Goal: Navigation & Orientation: Find specific page/section

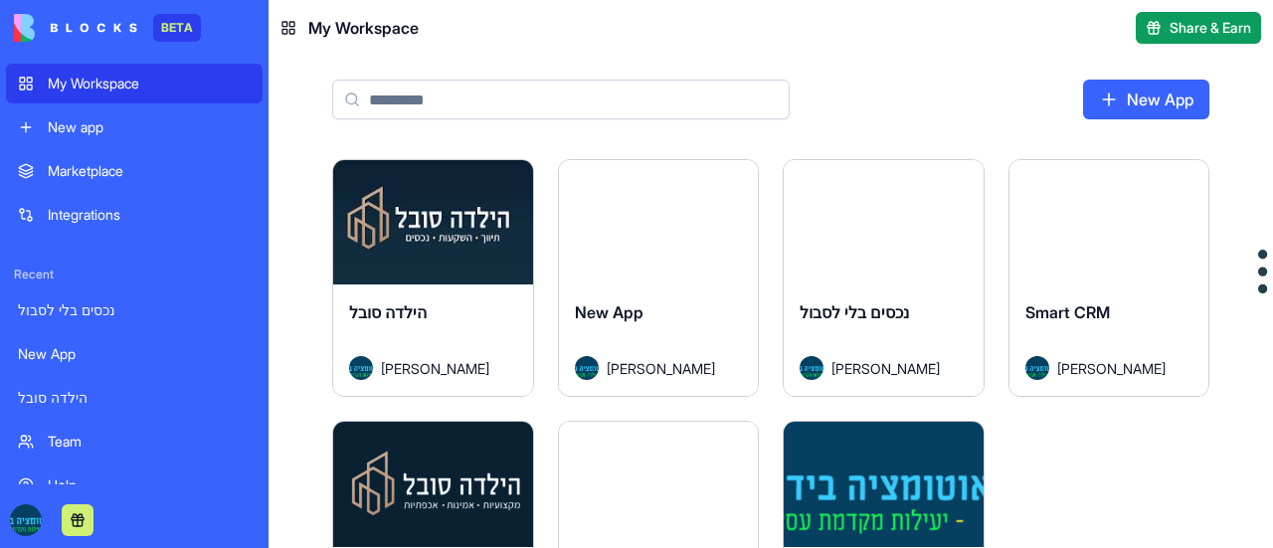
click at [440, 260] on div "Launch" at bounding box center [433, 222] width 200 height 124
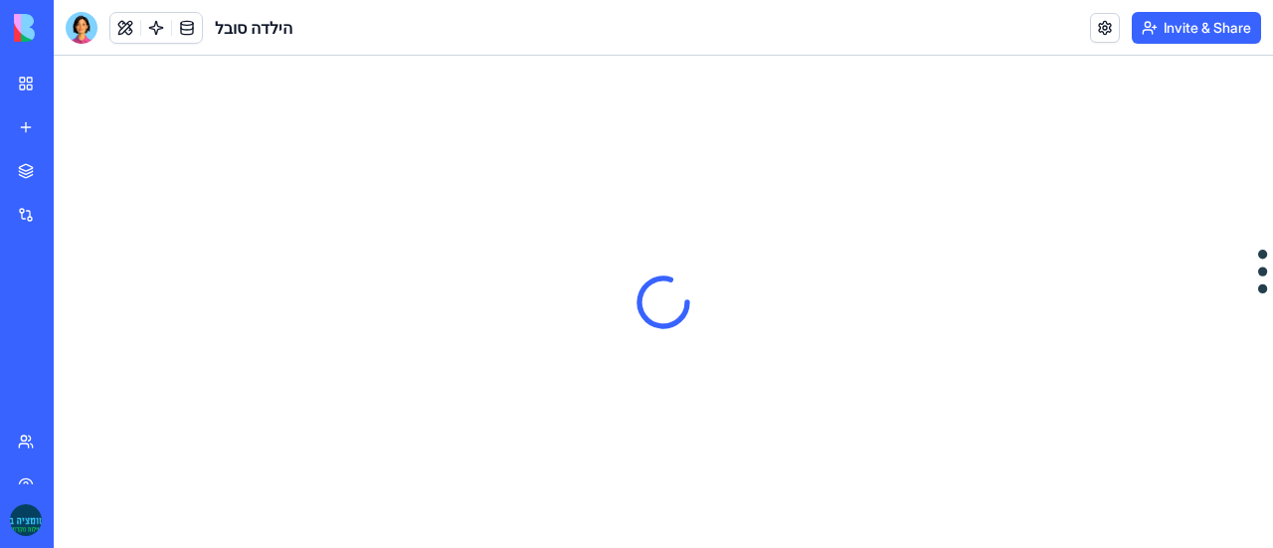
click at [705, 21] on header "הילדה סובל Invite & Share" at bounding box center [663, 28] width 1219 height 56
click at [1107, 19] on link at bounding box center [1105, 28] width 30 height 30
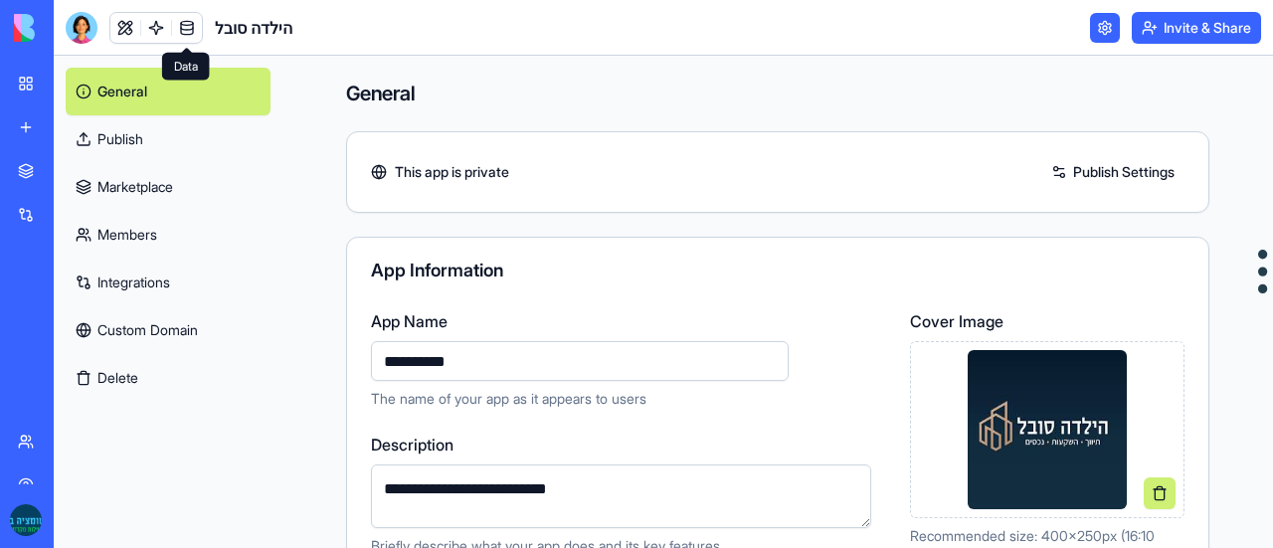
click at [190, 29] on link at bounding box center [187, 28] width 30 height 30
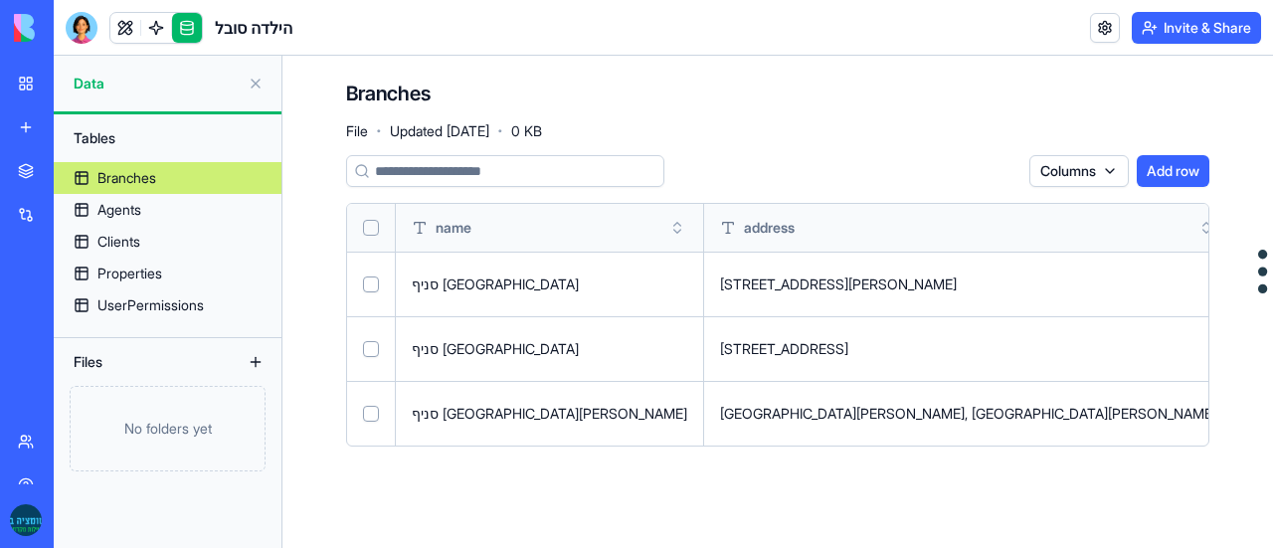
click at [157, 24] on link at bounding box center [156, 28] width 30 height 30
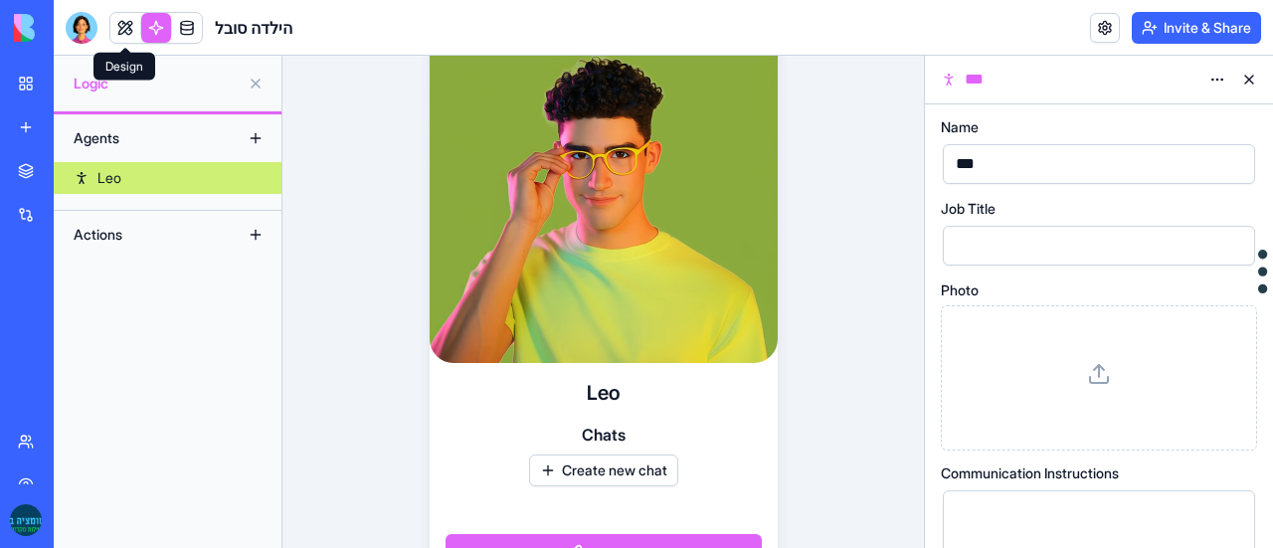
click at [124, 29] on link at bounding box center [125, 28] width 30 height 30
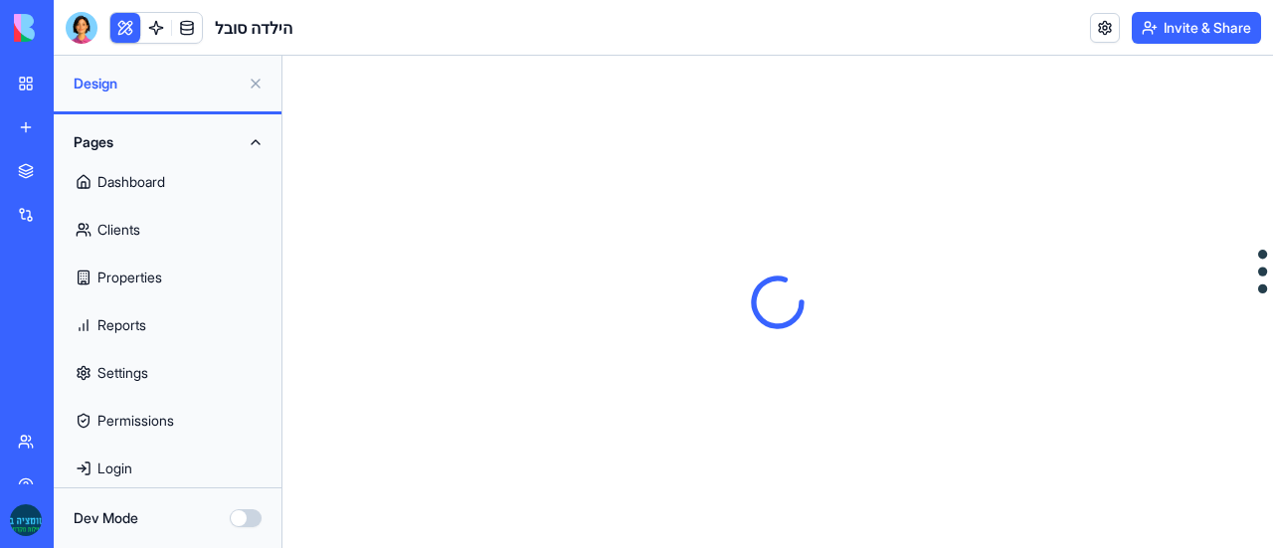
click at [179, 176] on link "Dashboard" at bounding box center [168, 182] width 204 height 48
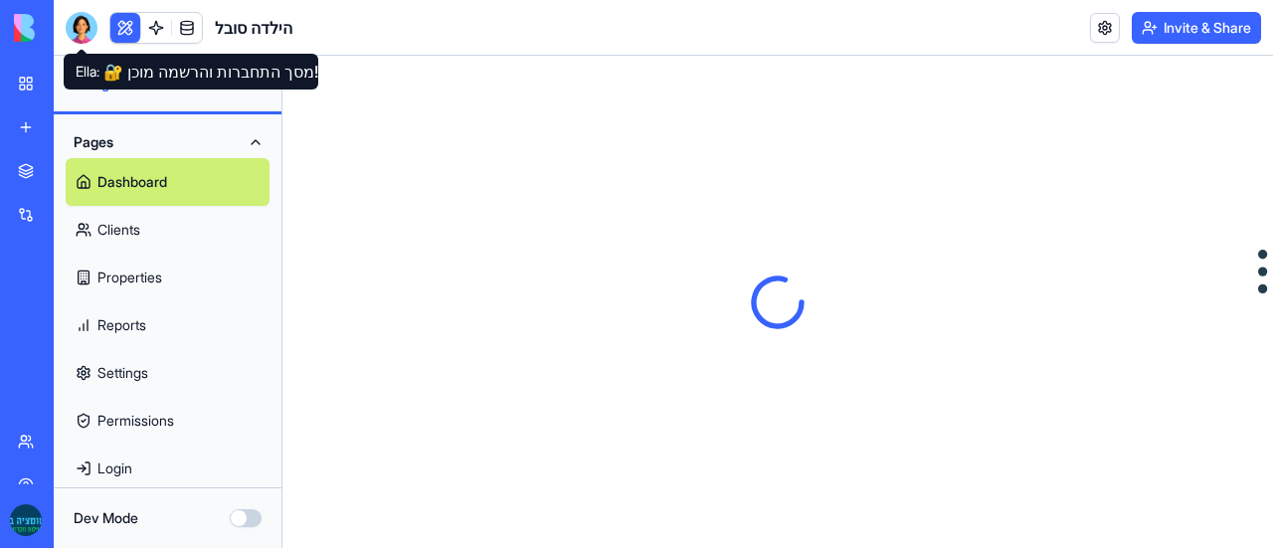
click at [84, 24] on div at bounding box center [82, 28] width 32 height 32
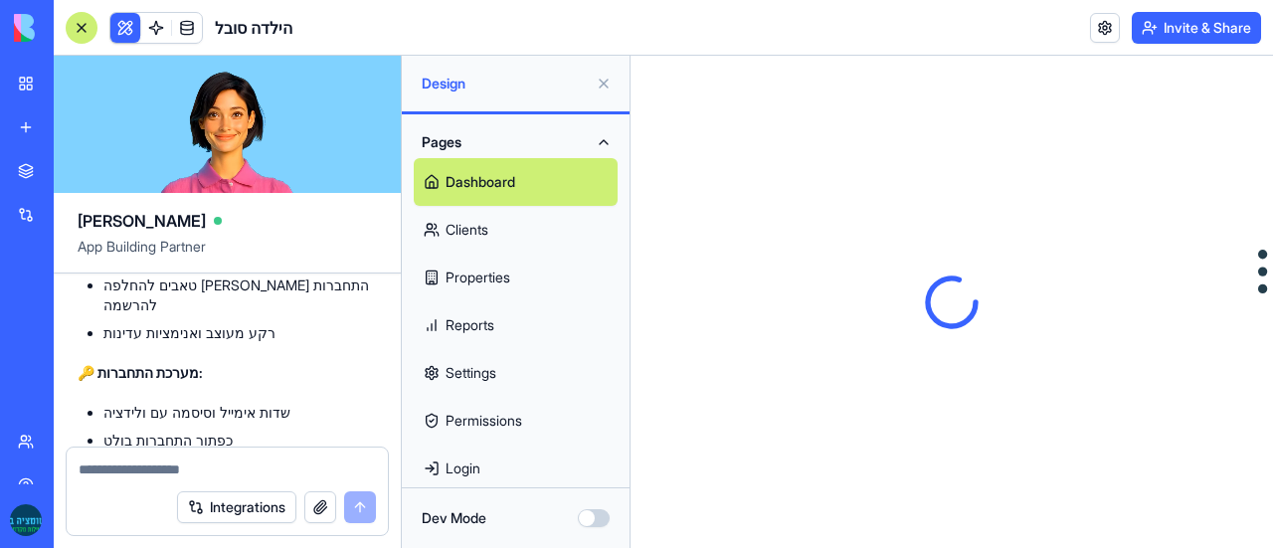
scroll to position [9382, 0]
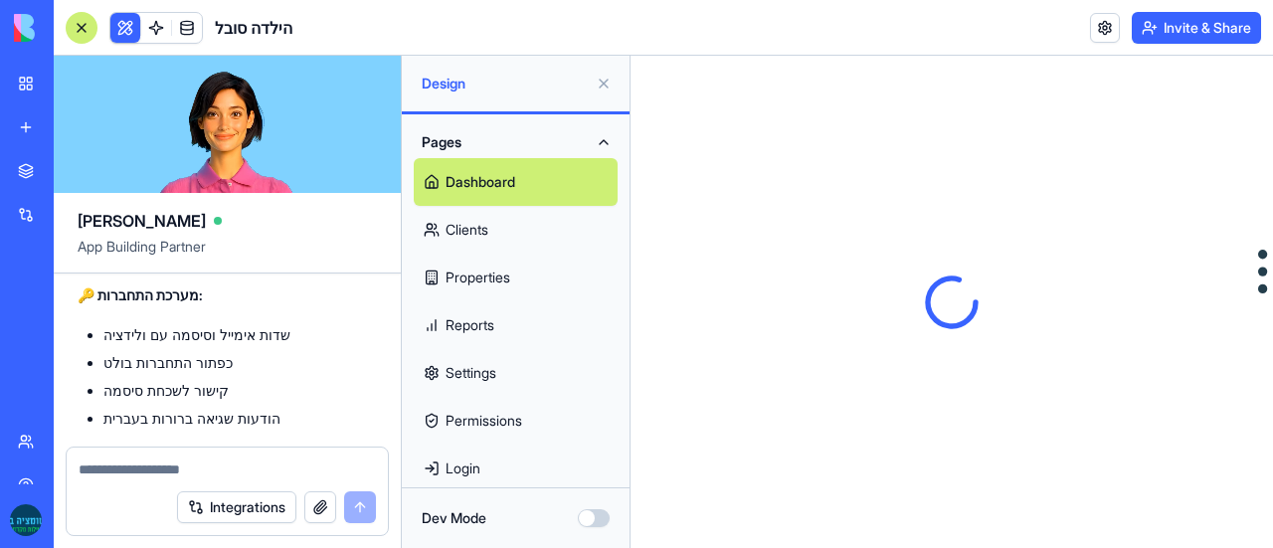
click at [509, 462] on link "Login" at bounding box center [516, 468] width 204 height 48
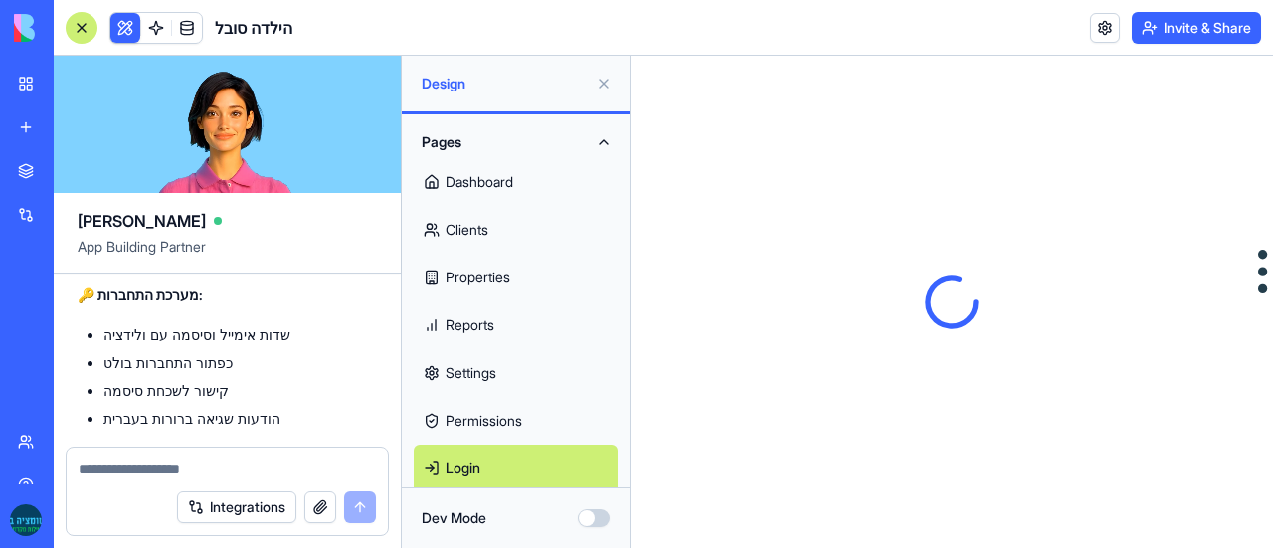
click at [505, 180] on link "Dashboard" at bounding box center [516, 182] width 204 height 48
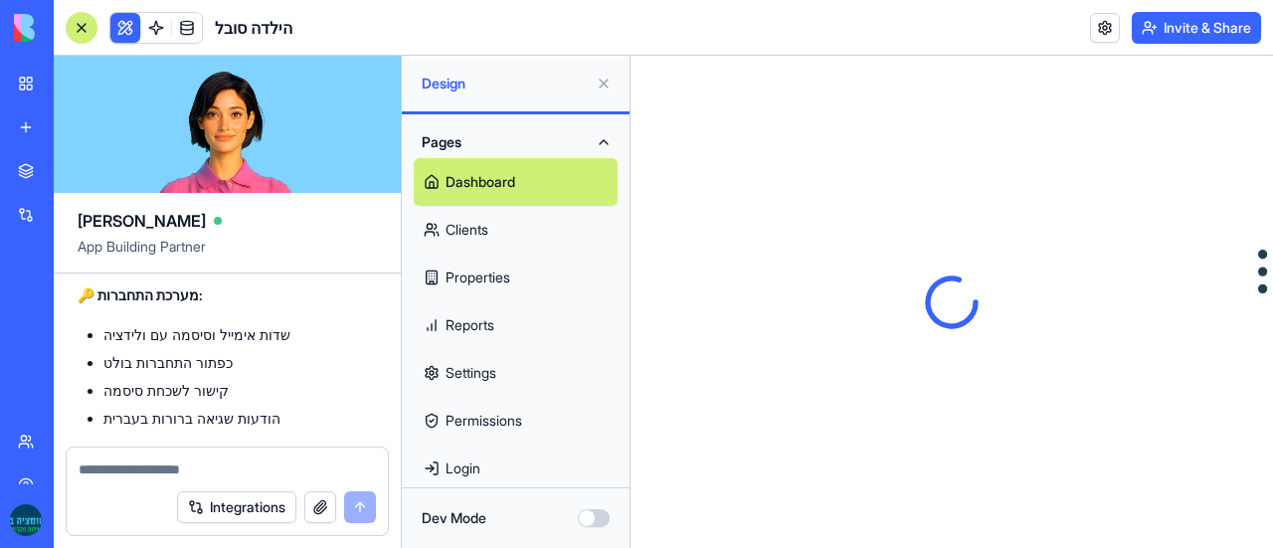
click at [121, 22] on button at bounding box center [125, 28] width 30 height 30
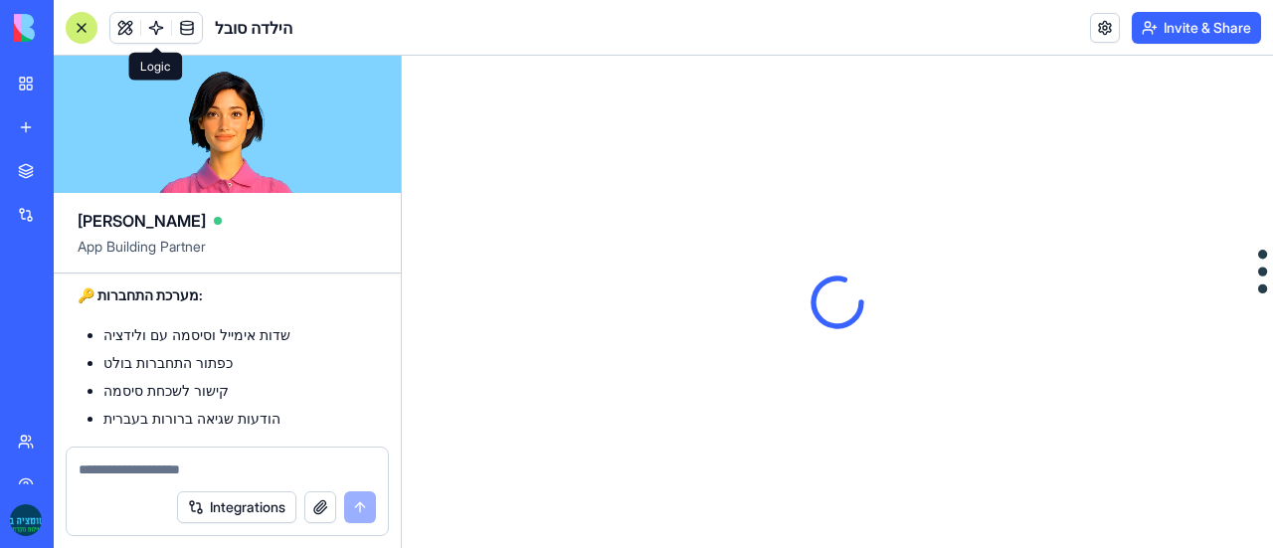
click at [163, 24] on link at bounding box center [156, 28] width 30 height 30
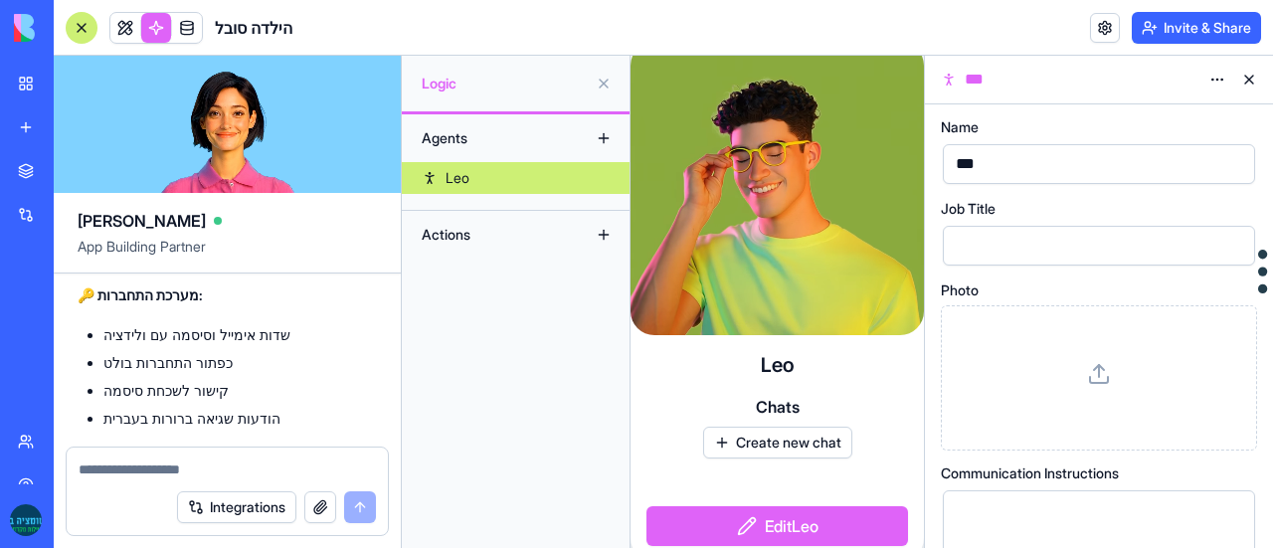
click at [200, 27] on link at bounding box center [187, 28] width 30 height 30
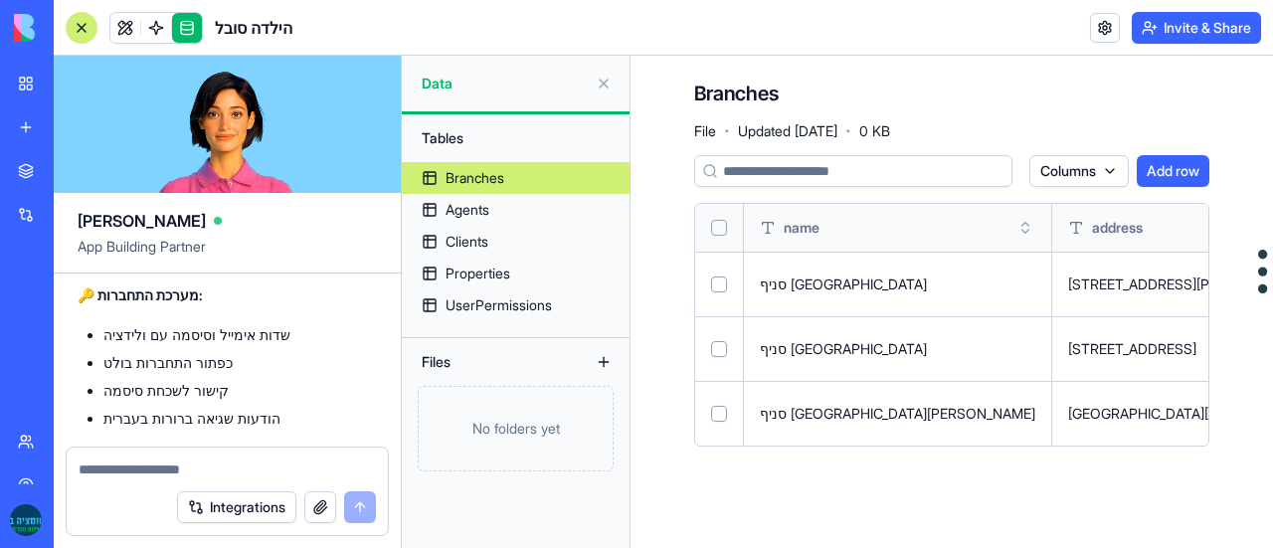
click at [193, 25] on link at bounding box center [187, 28] width 30 height 30
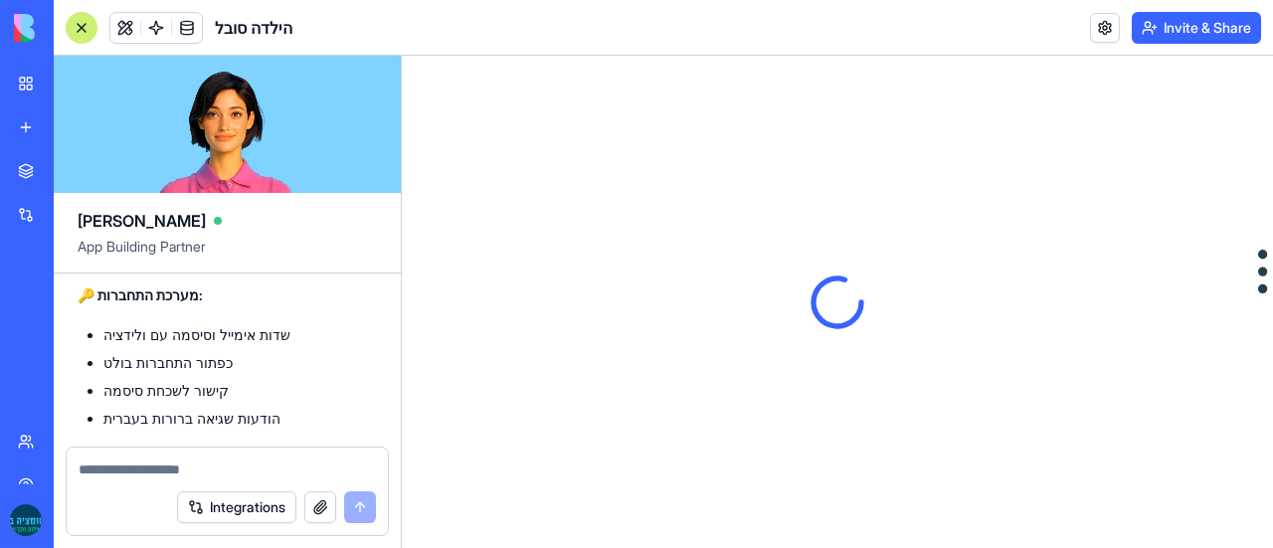
drag, startPoint x: 1207, startPoint y: 188, endPoint x: 947, endPoint y: 276, distance: 275.1
click at [947, 276] on div at bounding box center [837, 302] width 871 height 492
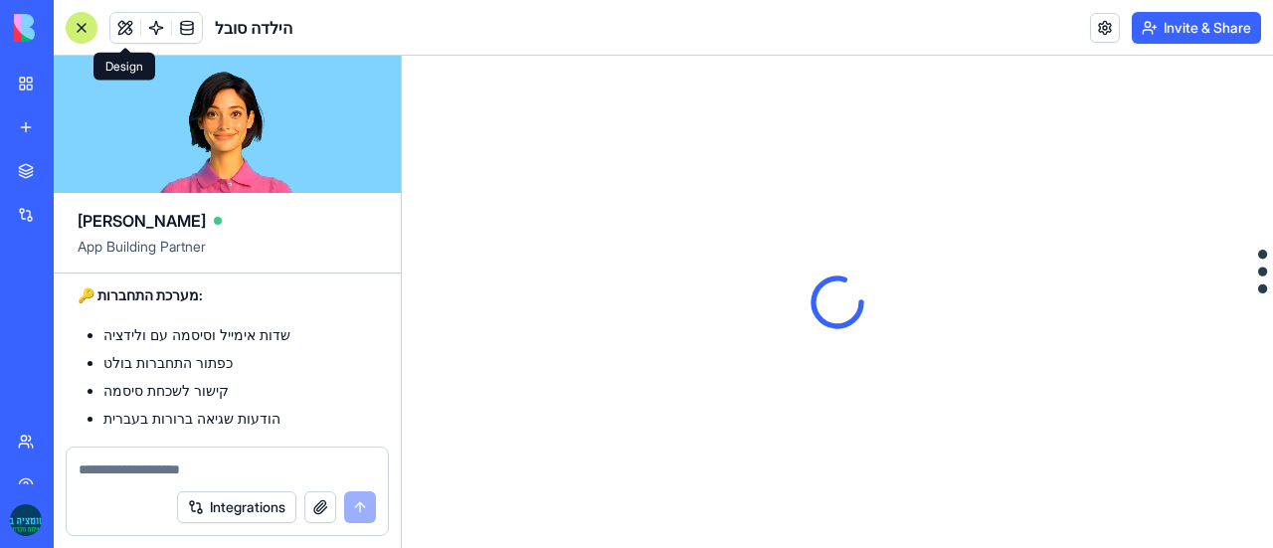
click at [130, 25] on button at bounding box center [125, 28] width 30 height 30
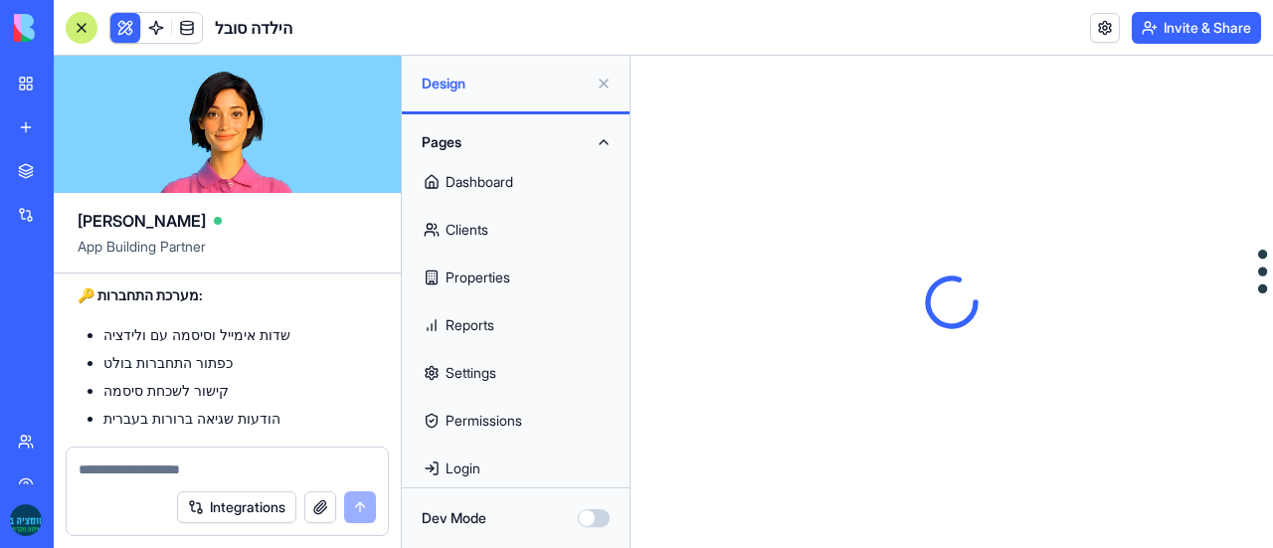
click at [507, 188] on link "Dashboard" at bounding box center [516, 182] width 204 height 48
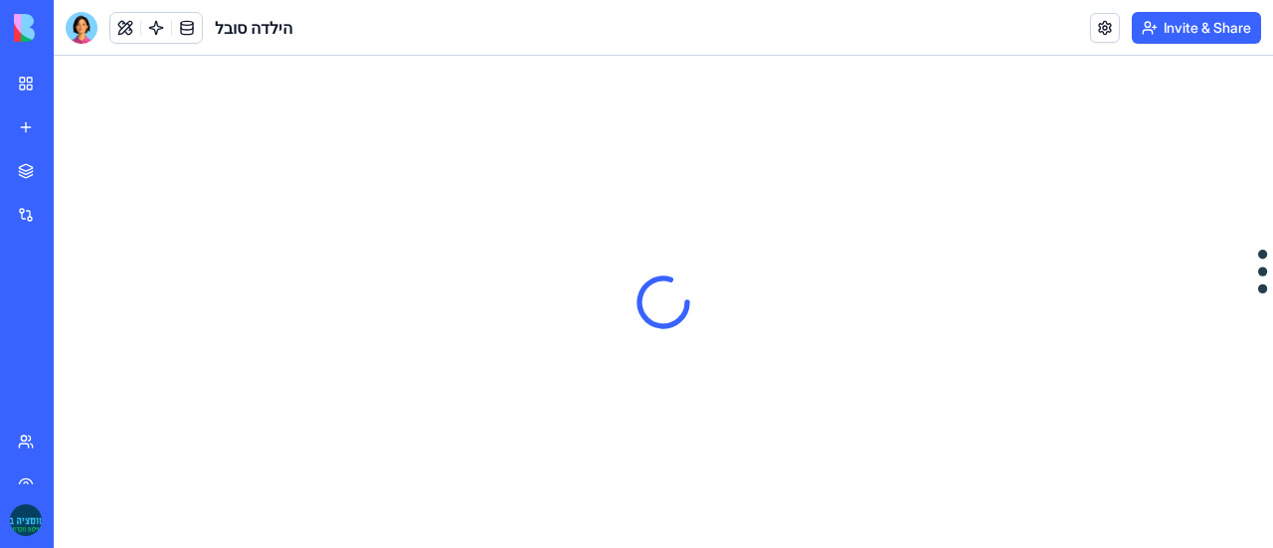
click at [124, 25] on button at bounding box center [125, 28] width 30 height 30
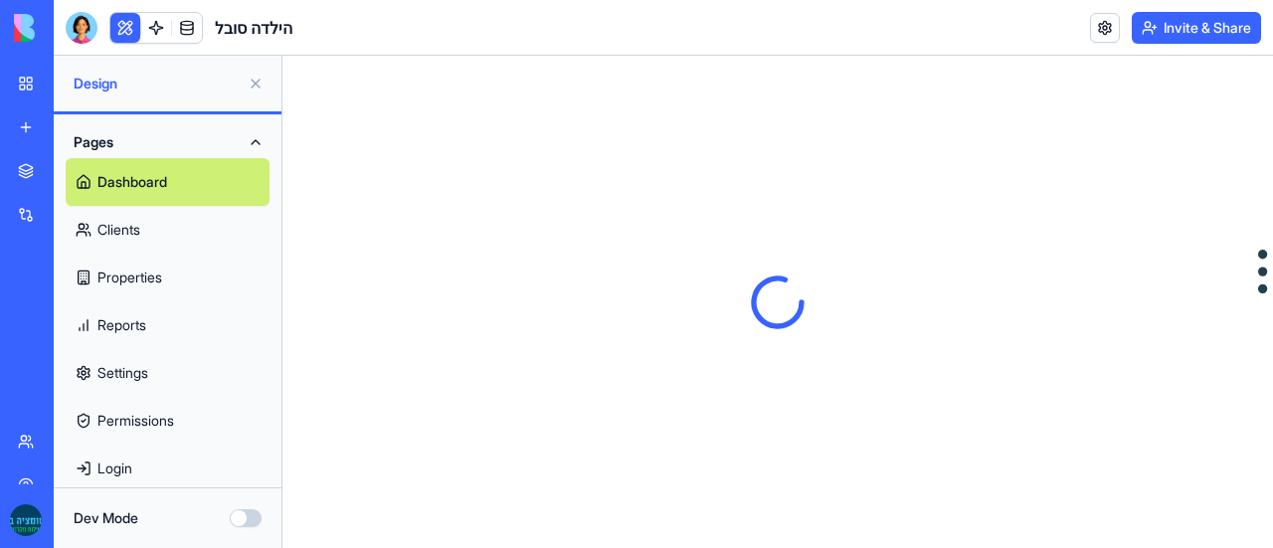
click at [130, 216] on link "Clients" at bounding box center [168, 230] width 204 height 48
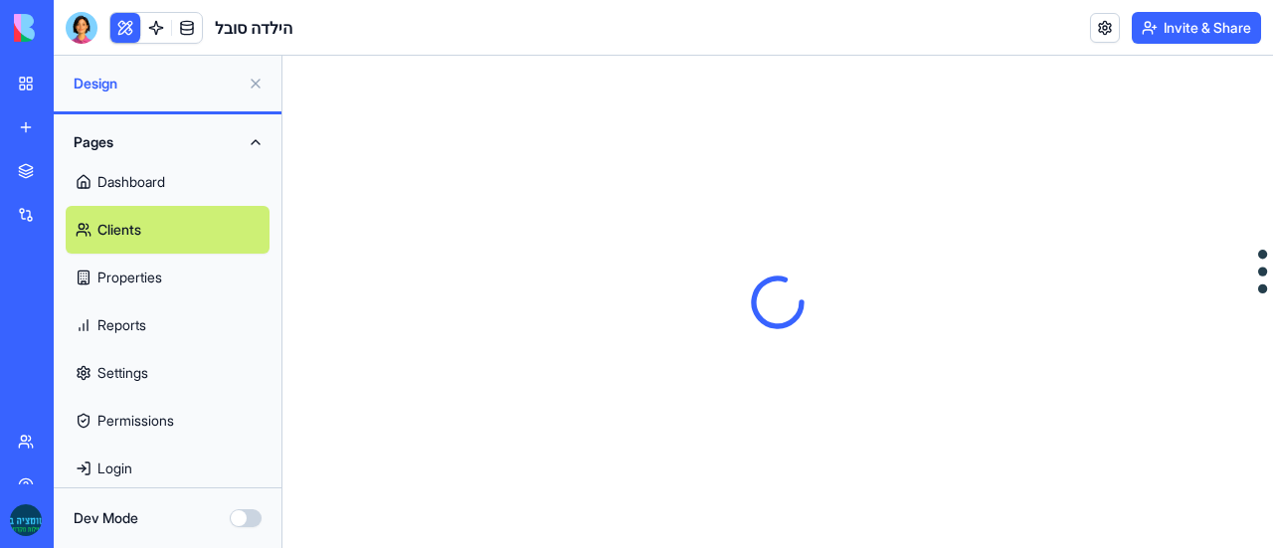
click at [125, 162] on link "Dashboard" at bounding box center [168, 182] width 204 height 48
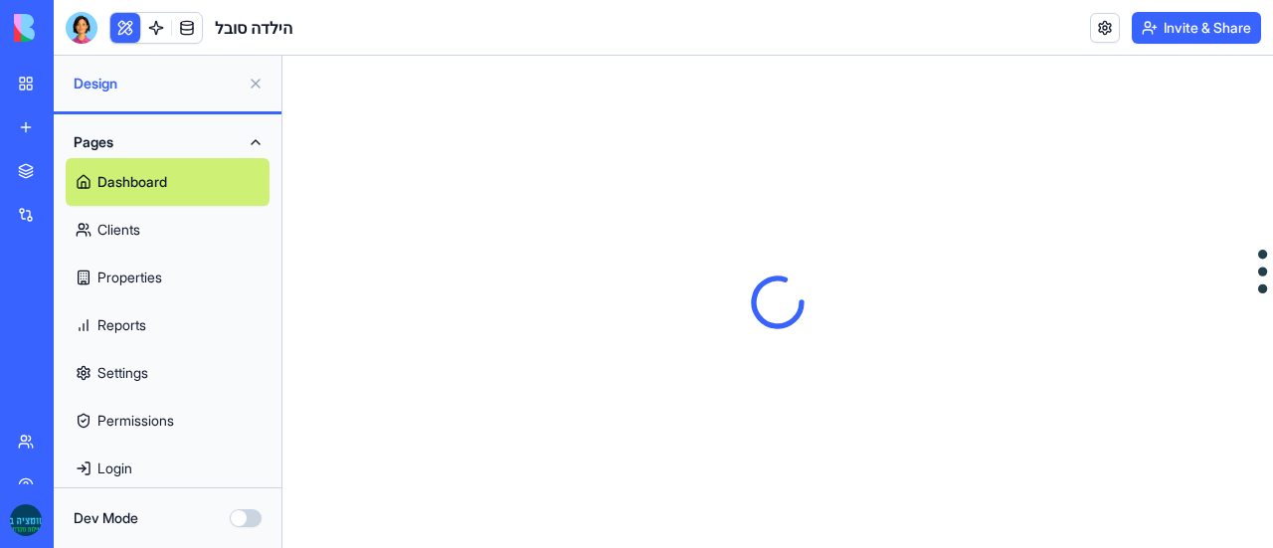
click at [141, 28] on link at bounding box center [156, 28] width 30 height 30
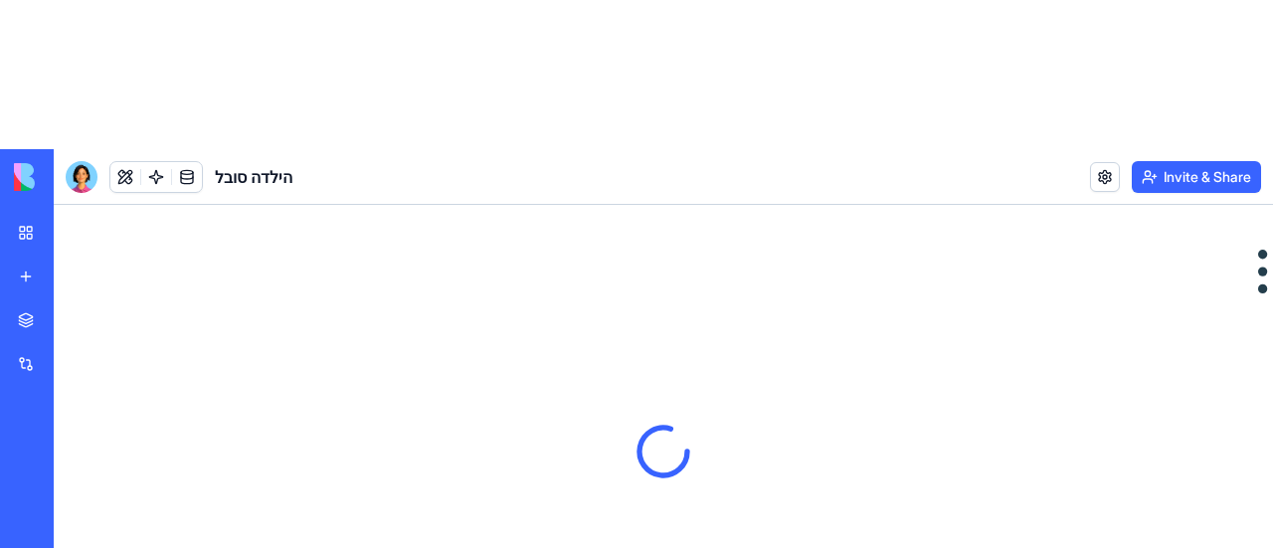
click at [28, 163] on img at bounding box center [75, 177] width 123 height 28
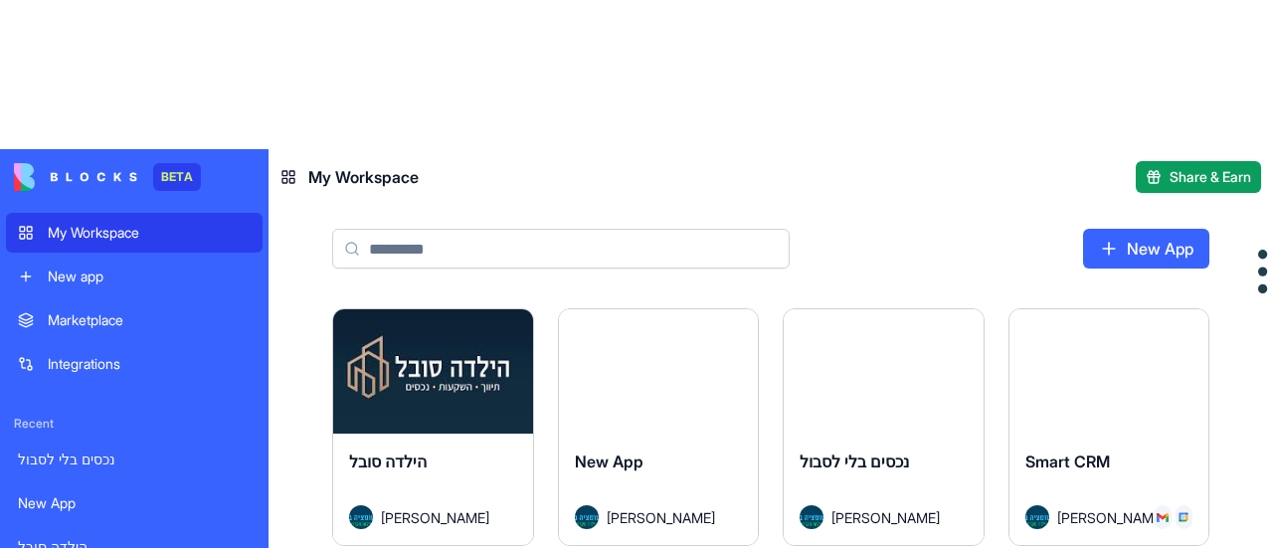
click at [480, 449] on div "הילדה סובל" at bounding box center [433, 477] width 168 height 56
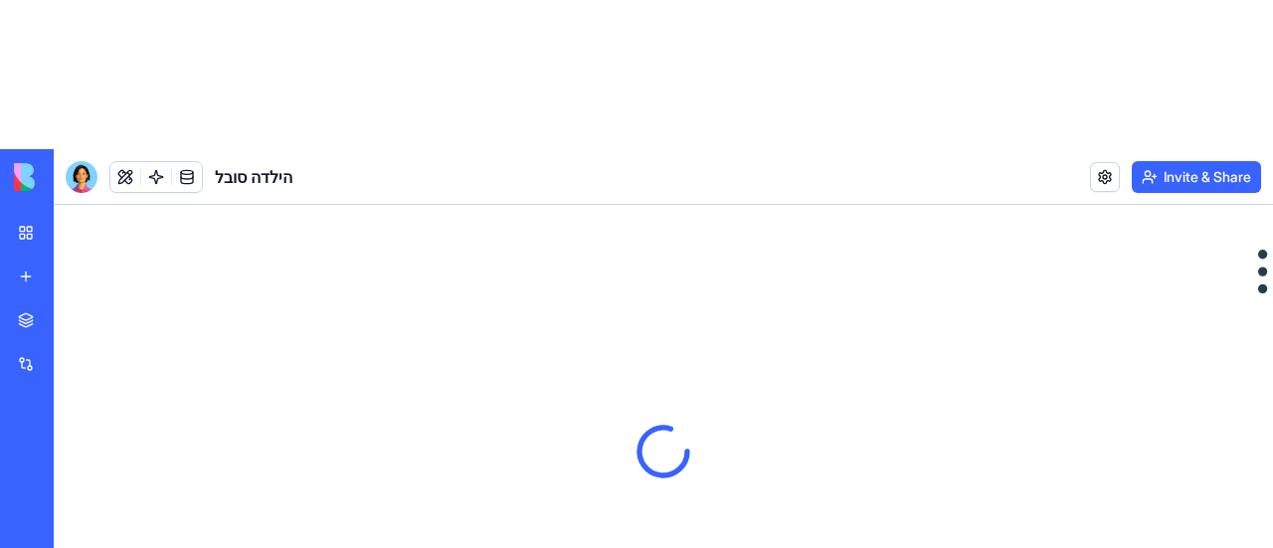
click at [74, 223] on div "My Workspace" at bounding box center [61, 233] width 26 height 20
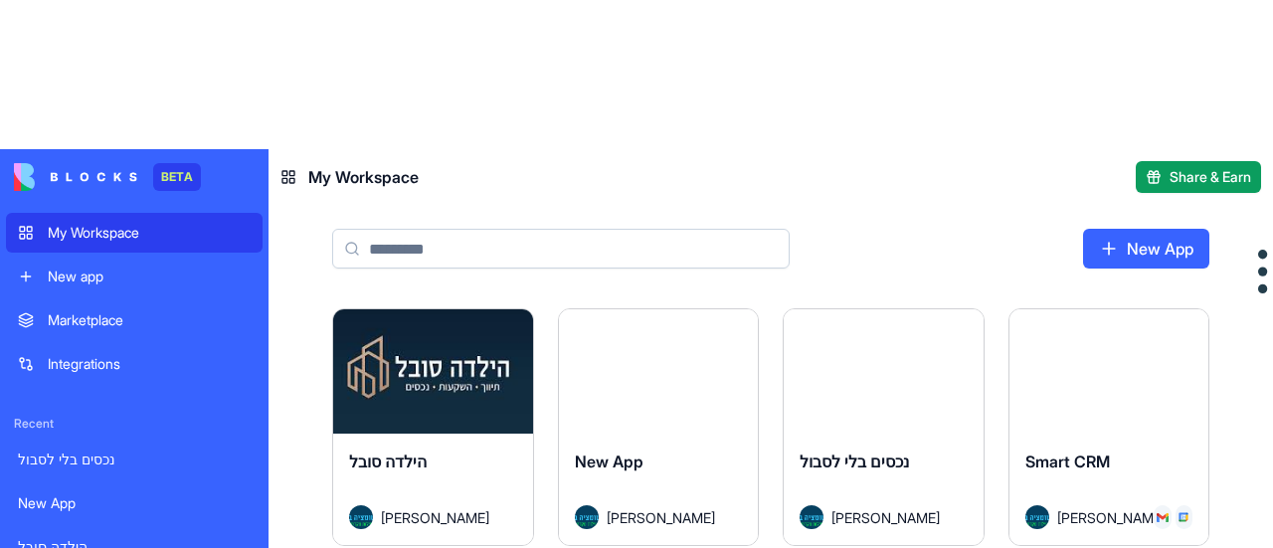
click at [478, 505] on div "[PERSON_NAME]" at bounding box center [433, 517] width 168 height 24
